Goal: Information Seeking & Learning: Find specific page/section

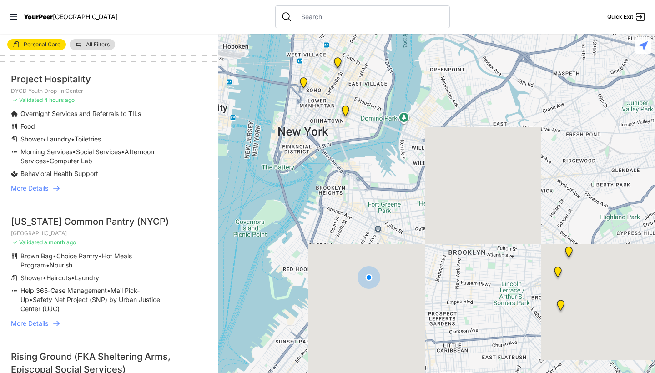
scroll to position [38, 0]
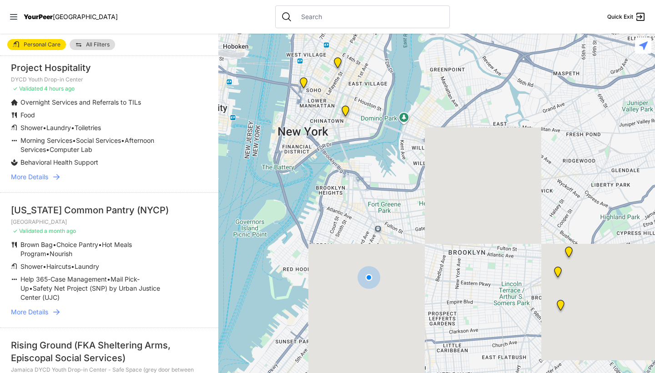
select select "nearby"
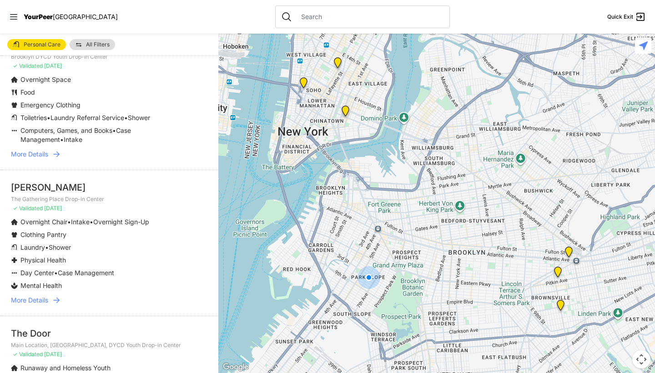
scroll to position [400, 0]
drag, startPoint x: 117, startPoint y: 242, endPoint x: 118, endPoint y: 229, distance: 13.7
click at [118, 229] on ul "Overnight Chair • Intake • Overnight Sign-Up Clothing Pantry Laundry • Shower P…" at bounding box center [109, 253] width 196 height 73
click at [108, 239] on li "Clothing Pantry" at bounding box center [91, 234] width 160 height 9
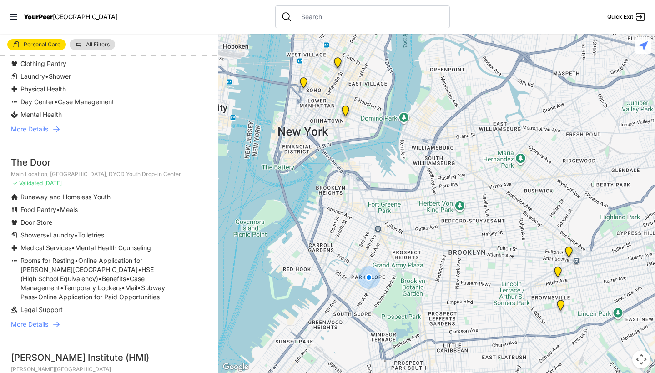
scroll to position [571, 0]
click at [118, 177] on p "Main Location, [GEOGRAPHIC_DATA], DYCD Youth Drop-in Center" at bounding box center [109, 173] width 196 height 7
click at [117, 201] on li "Runaway and Homeless Youth" at bounding box center [91, 196] width 160 height 9
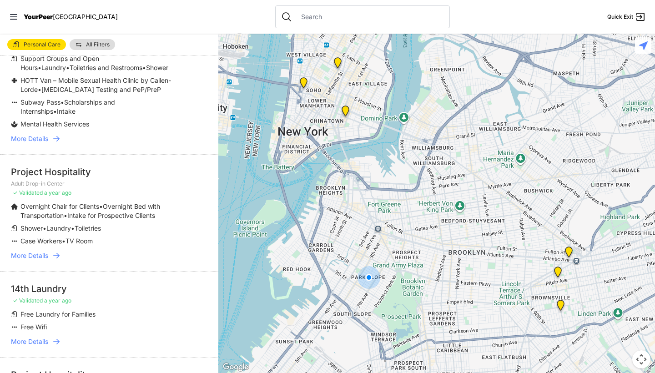
scroll to position [930, 0]
click at [42, 259] on span "More Details" at bounding box center [29, 254] width 37 height 9
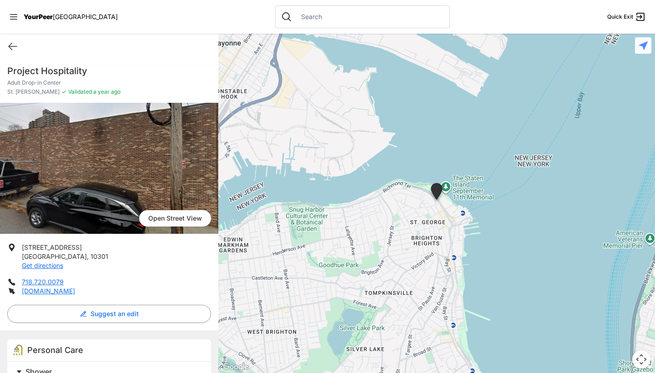
click at [17, 40] on div "Quick Exit" at bounding box center [109, 46] width 218 height 25
click at [12, 46] on icon at bounding box center [12, 46] width 11 height 11
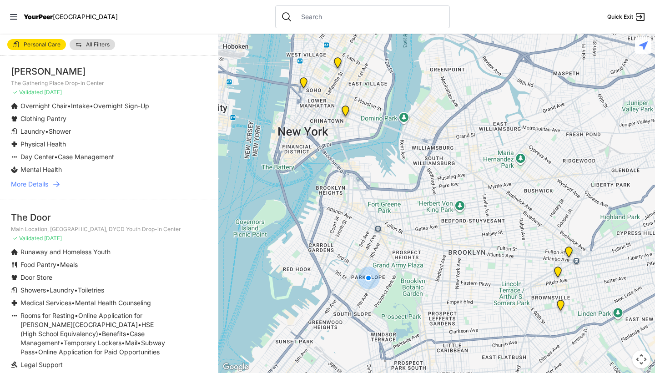
scroll to position [593, 0]
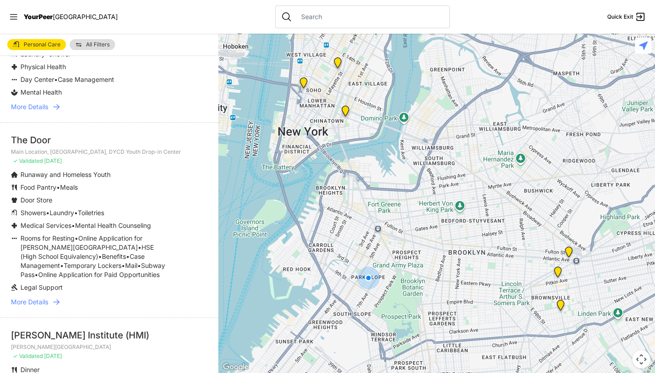
click at [43, 306] on span "More Details" at bounding box center [29, 301] width 37 height 9
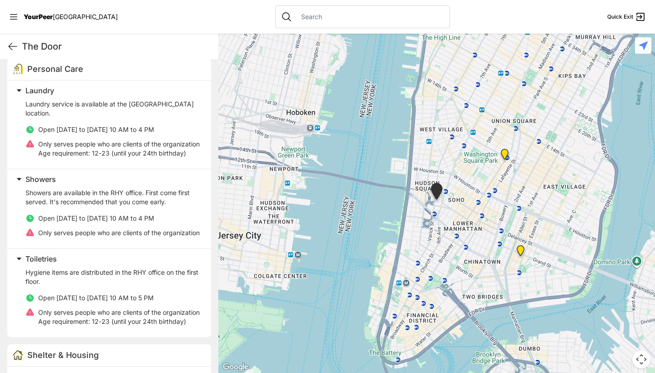
scroll to position [340, 0]
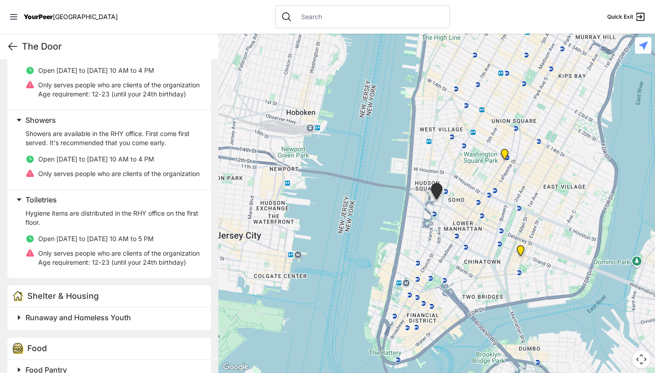
click at [12, 46] on icon at bounding box center [12, 46] width 11 height 11
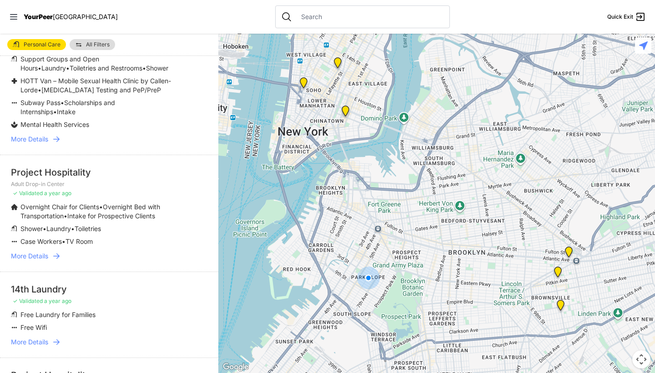
scroll to position [946, 0]
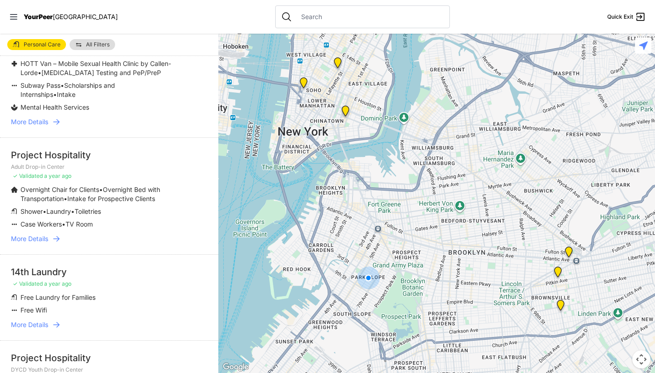
click at [79, 225] on ul "Overnight Chair for Clients • Overnight Bed with Transportation • Intake for Pr…" at bounding box center [109, 207] width 196 height 44
click at [67, 161] on div "Project Hospitality" at bounding box center [109, 155] width 196 height 13
click at [43, 243] on span "More Details" at bounding box center [29, 238] width 37 height 9
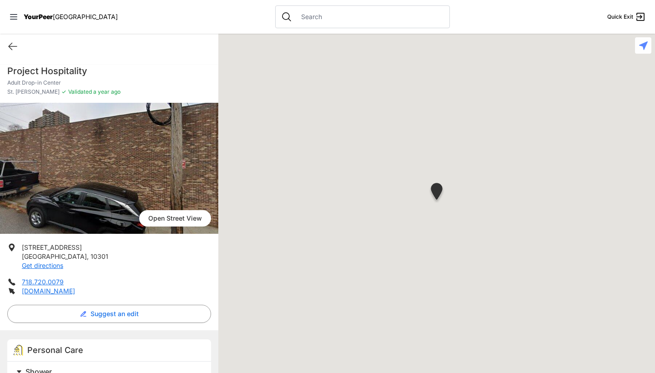
scroll to position [157, 0]
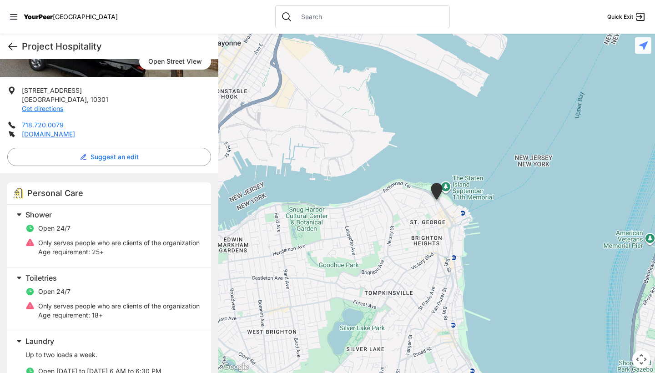
click at [17, 47] on icon at bounding box center [12, 46] width 11 height 11
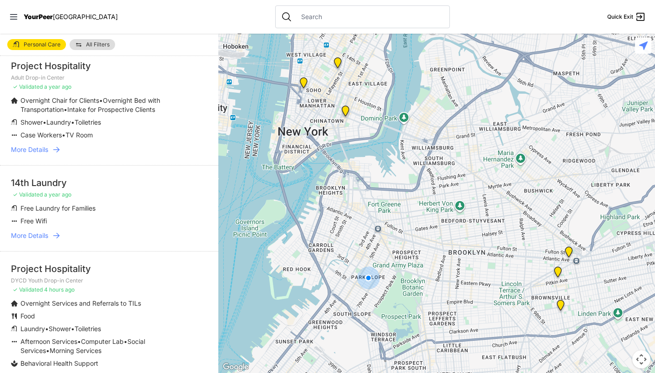
scroll to position [1059, 0]
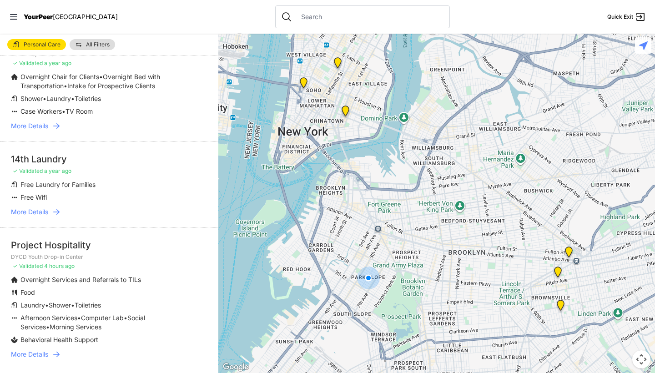
click at [46, 165] on div "14th Laundry" at bounding box center [109, 159] width 196 height 13
click at [52, 216] on icon at bounding box center [56, 211] width 9 height 9
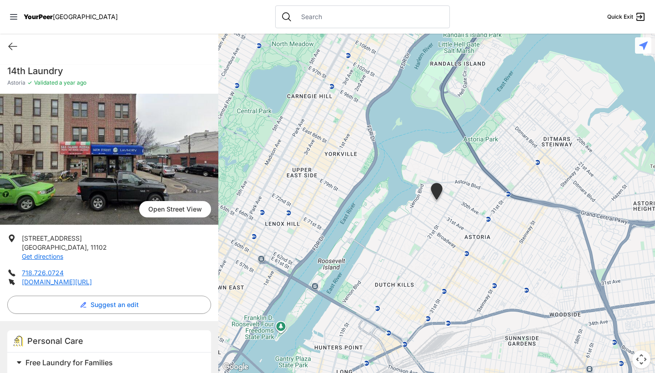
click at [13, 53] on div "Quick Exit" at bounding box center [109, 46] width 218 height 25
click at [11, 48] on icon at bounding box center [12, 46] width 11 height 11
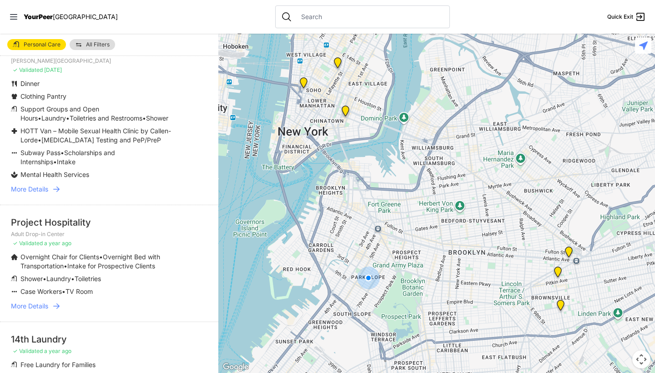
scroll to position [882, 0]
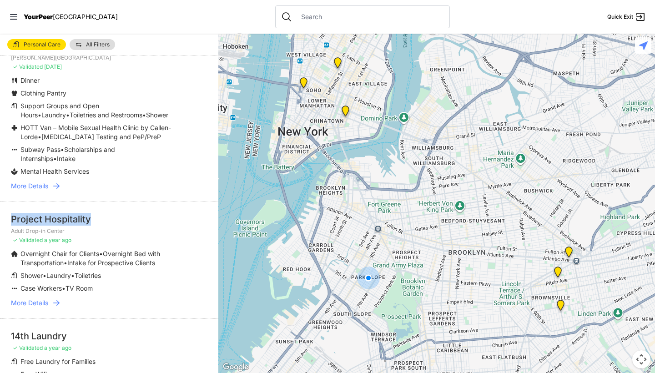
drag, startPoint x: 112, startPoint y: 229, endPoint x: 12, endPoint y: 226, distance: 100.1
click at [12, 226] on div "Project Hospitality" at bounding box center [109, 219] width 196 height 13
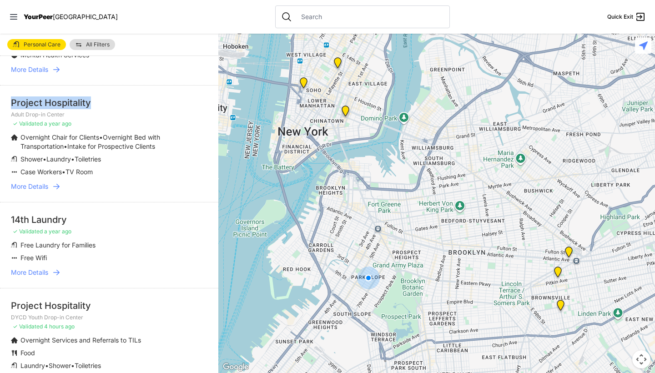
scroll to position [1018, 0]
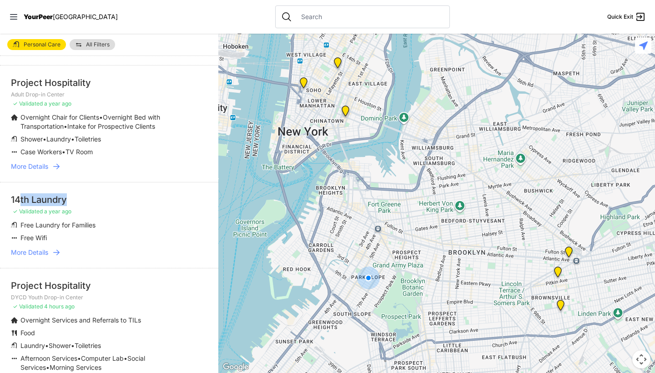
drag, startPoint x: 89, startPoint y: 205, endPoint x: 19, endPoint y: 213, distance: 70.5
click at [19, 206] on div "14th Laundry" at bounding box center [109, 199] width 196 height 13
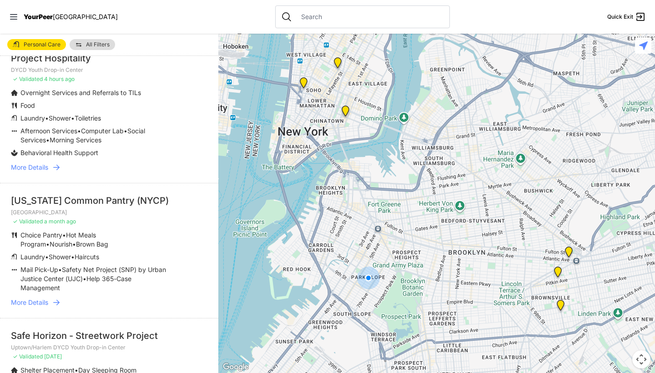
scroll to position [1247, 0]
drag, startPoint x: 127, startPoint y: 207, endPoint x: 0, endPoint y: 207, distance: 126.8
click at [0, 207] on li "[US_STATE] Common Pantry (NYCP) Manhattan ✓ Validated a month ago Choice Pantry…" at bounding box center [109, 248] width 218 height 135
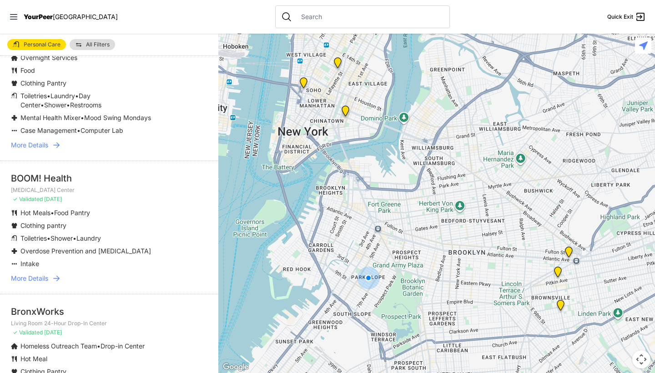
scroll to position [1804, 0]
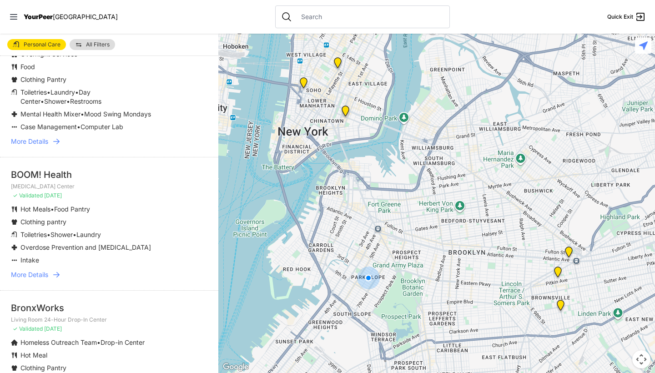
click at [153, 237] on ul "Hot Meals • Food Pantry Clothing pantry Toiletries • Shower • Laundry Overdose …" at bounding box center [109, 235] width 196 height 60
click at [78, 181] on div "BOOM! Health" at bounding box center [109, 174] width 196 height 13
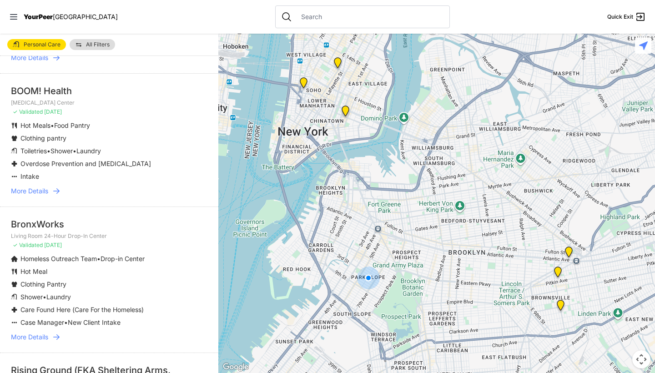
scroll to position [1933, 0]
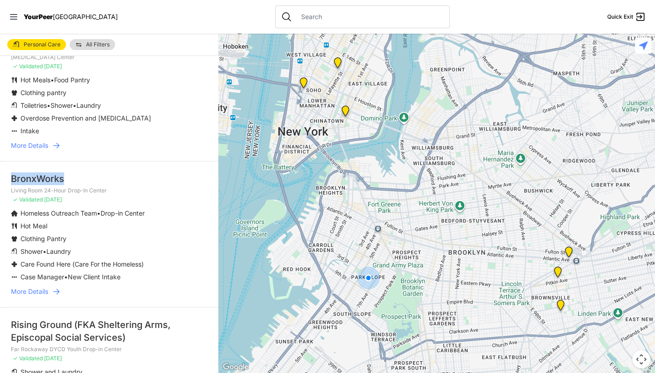
drag, startPoint x: 68, startPoint y: 185, endPoint x: 2, endPoint y: 189, distance: 66.0
click at [2, 189] on li "BronxWorks Living Room 24-Hour Drop-In Center ✓ Validated [DATE] Homeless Outre…" at bounding box center [109, 234] width 218 height 146
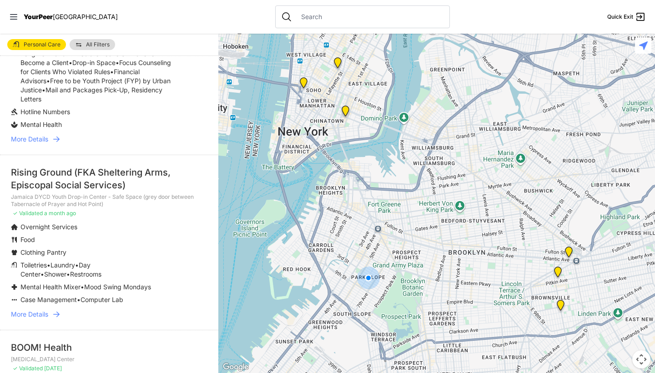
scroll to position [1282, 0]
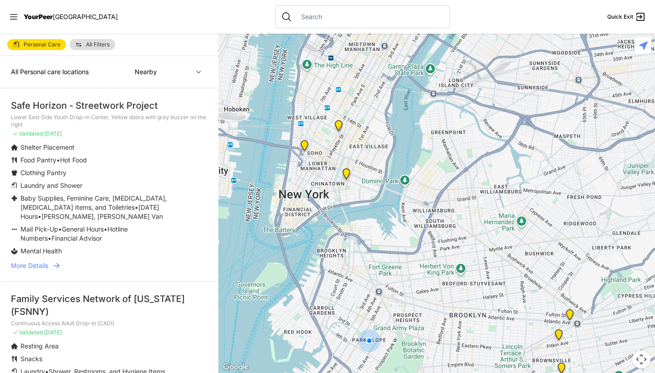
drag, startPoint x: 351, startPoint y: 162, endPoint x: 354, endPoint y: 219, distance: 56.4
click at [354, 219] on div at bounding box center [436, 203] width 436 height 339
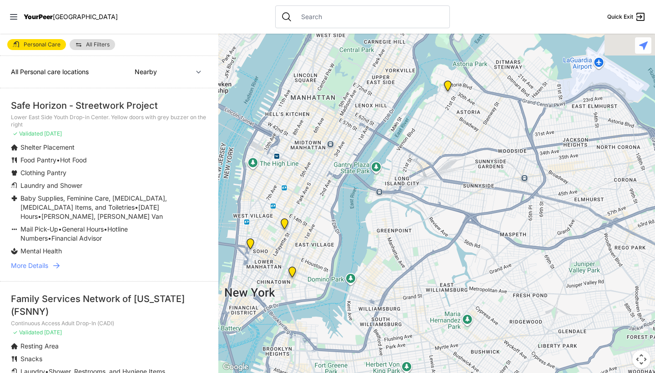
drag, startPoint x: 478, startPoint y: 100, endPoint x: 419, endPoint y: 191, distance: 109.2
click at [419, 191] on div at bounding box center [436, 203] width 436 height 339
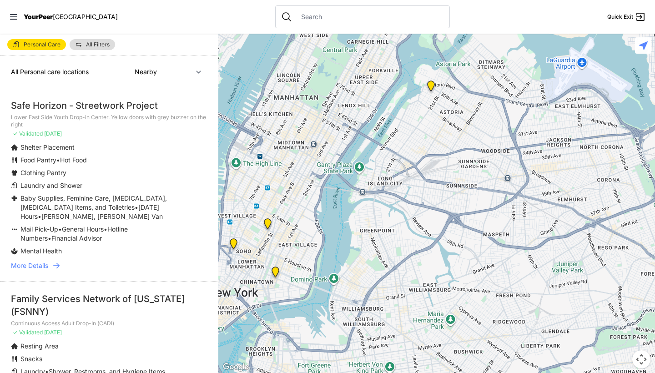
click at [434, 90] on img at bounding box center [430, 87] width 11 height 15
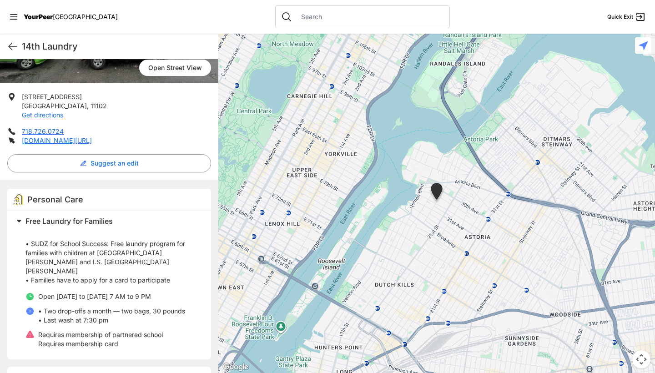
scroll to position [176, 0]
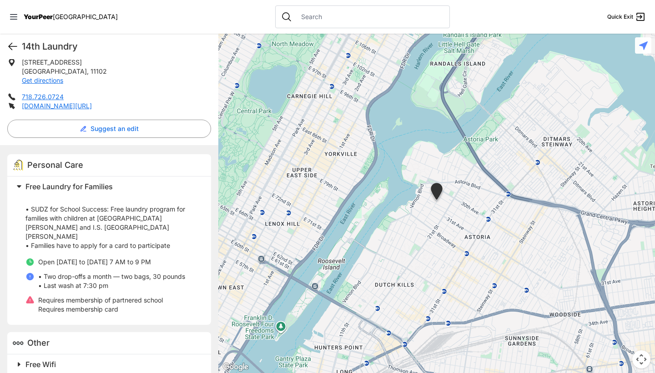
click at [14, 47] on icon at bounding box center [12, 46] width 11 height 11
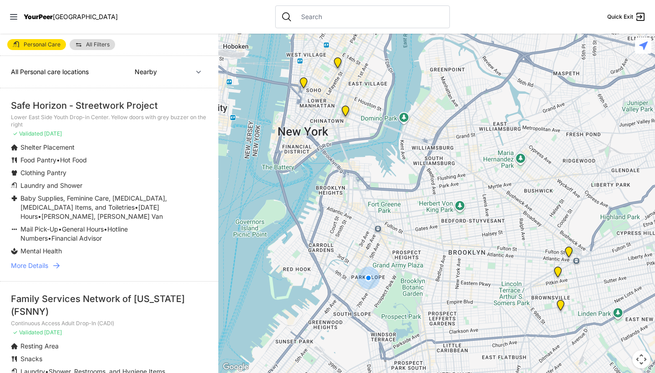
click at [115, 157] on li "Food Pantry • Hot Food" at bounding box center [91, 159] width 160 height 9
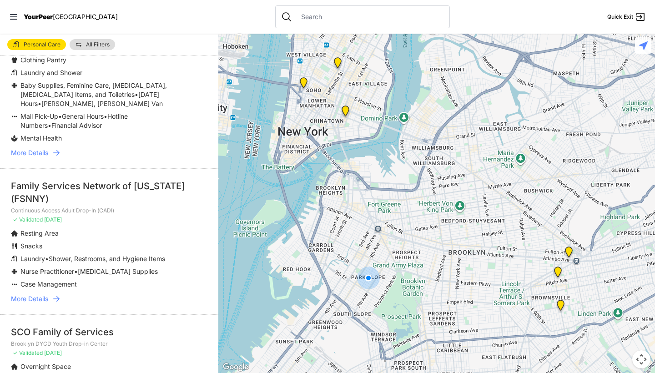
click at [105, 187] on div "Family Services Network of [US_STATE] (FSNNY)" at bounding box center [109, 192] width 196 height 25
click at [100, 234] on li "Resting Area" at bounding box center [91, 233] width 160 height 9
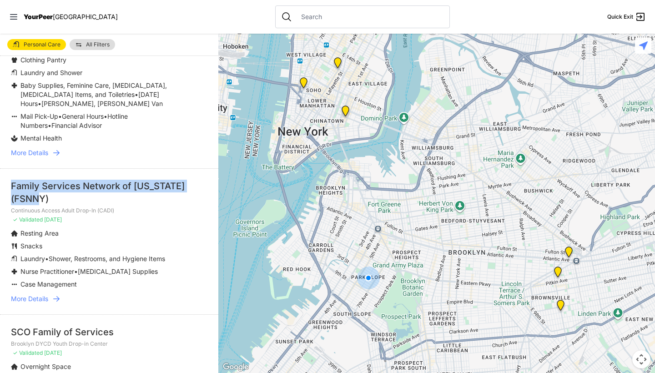
drag, startPoint x: 76, startPoint y: 193, endPoint x: 18, endPoint y: 176, distance: 60.6
click at [18, 176] on li "Family Services Network of New York (FSNNY) Continuous Access Adult Drop-In (CA…" at bounding box center [109, 241] width 218 height 146
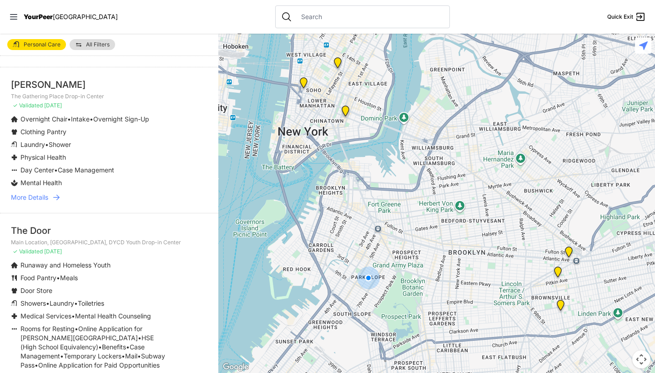
scroll to position [524, 0]
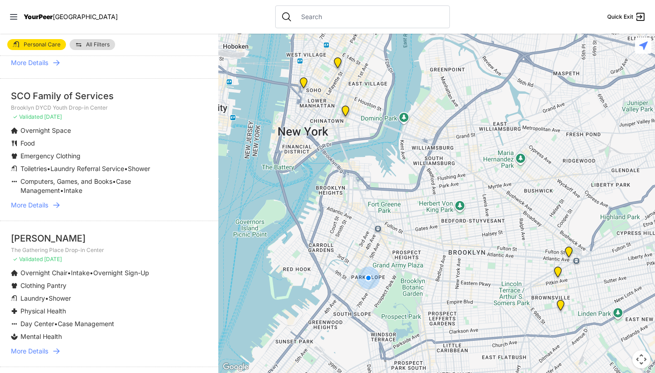
scroll to position [351, 0]
